Goal: Transaction & Acquisition: Purchase product/service

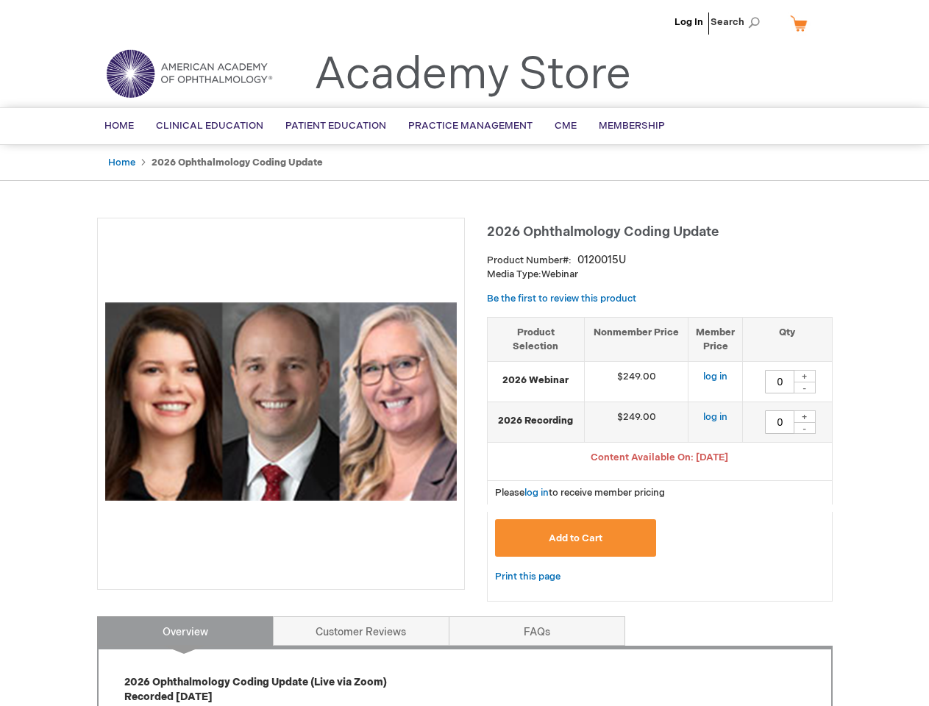
click at [464, 353] on div at bounding box center [281, 404] width 368 height 372
click at [740, 22] on span "Search" at bounding box center [739, 21] width 56 height 29
click at [660, 459] on span "Content Available On: [DATE]" at bounding box center [660, 458] width 138 height 12
click at [805, 376] on div "+" at bounding box center [805, 376] width 22 height 13
click at [805, 388] on div "-" at bounding box center [805, 388] width 22 height 12
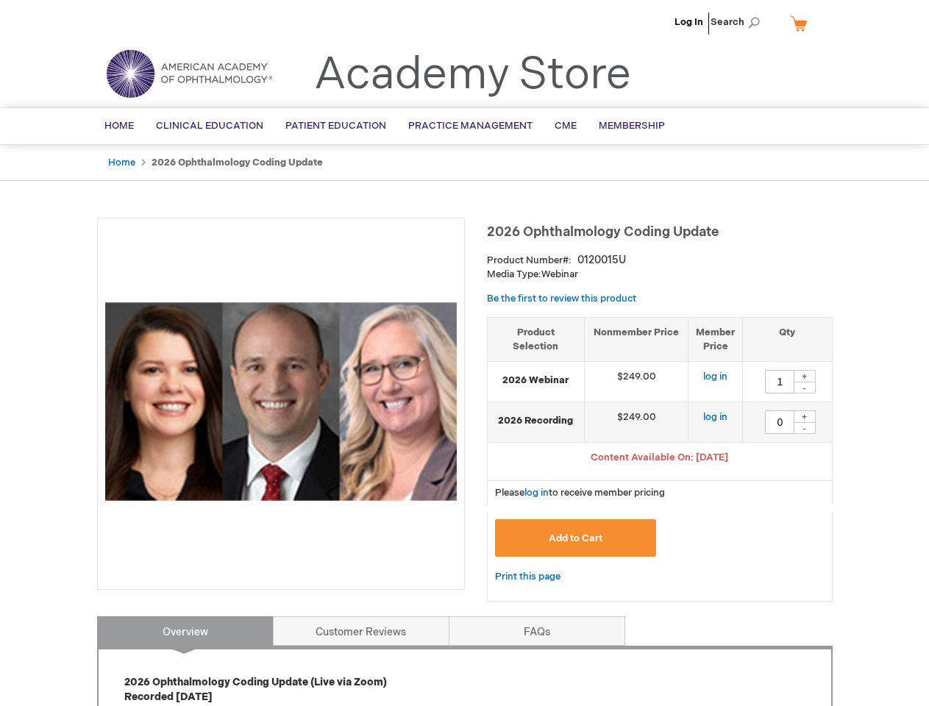
type input "0"
click at [805, 416] on div "+" at bounding box center [805, 417] width 22 height 13
click at [805, 428] on div "-" at bounding box center [805, 428] width 22 height 12
type input "0"
